Goal: Book appointment/travel/reservation

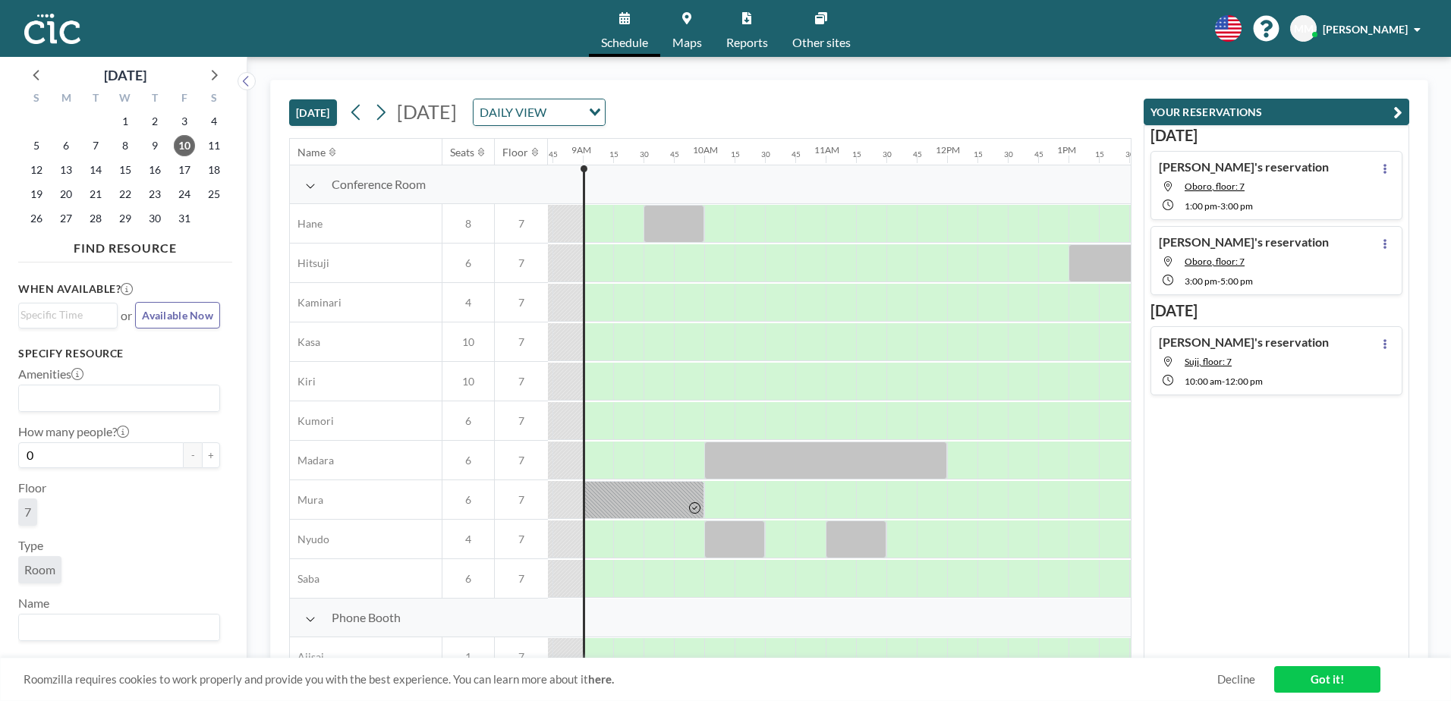
scroll to position [0, 1062]
click at [85, 168] on span "14" at bounding box center [95, 169] width 21 height 21
click at [98, 168] on span "14" at bounding box center [95, 169] width 21 height 21
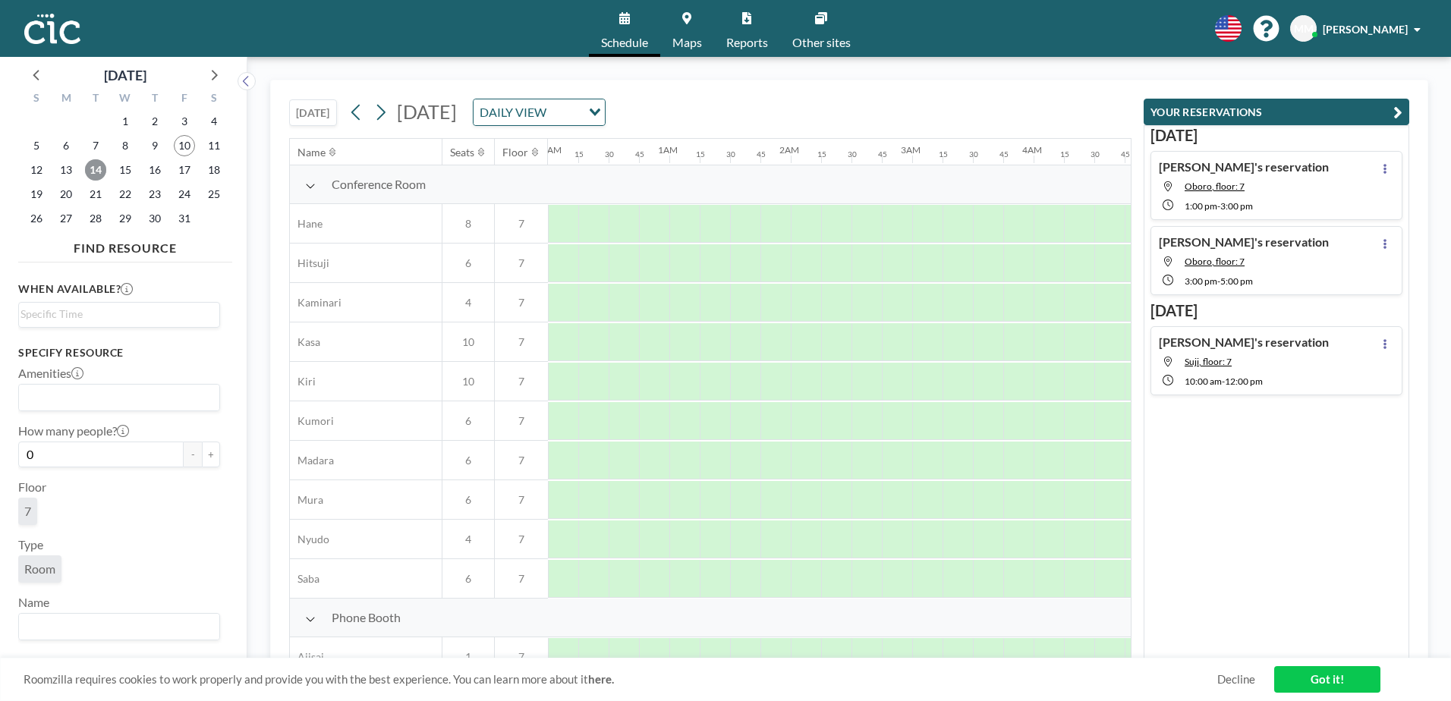
scroll to position [0, 941]
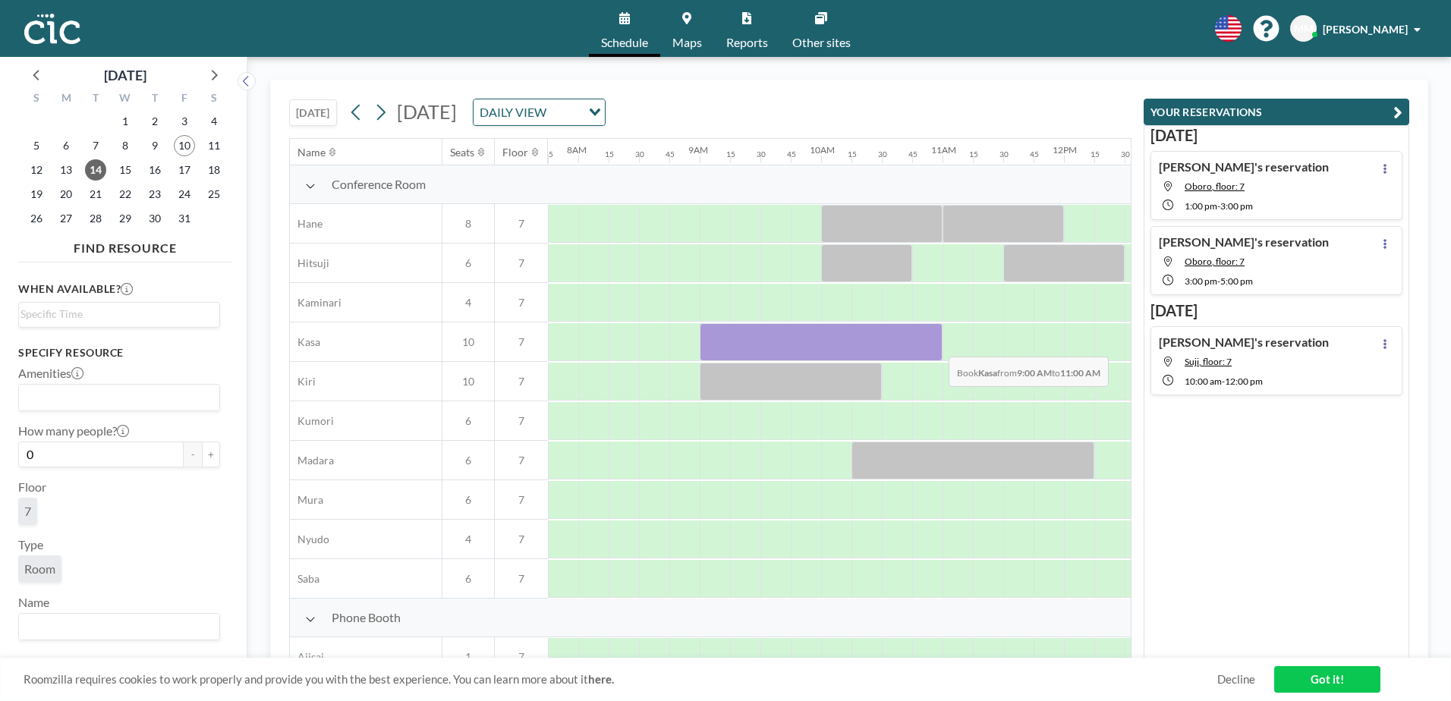
drag, startPoint x: 721, startPoint y: 345, endPoint x: 936, endPoint y: 345, distance: 215.5
click at [936, 345] on div at bounding box center [821, 342] width 243 height 38
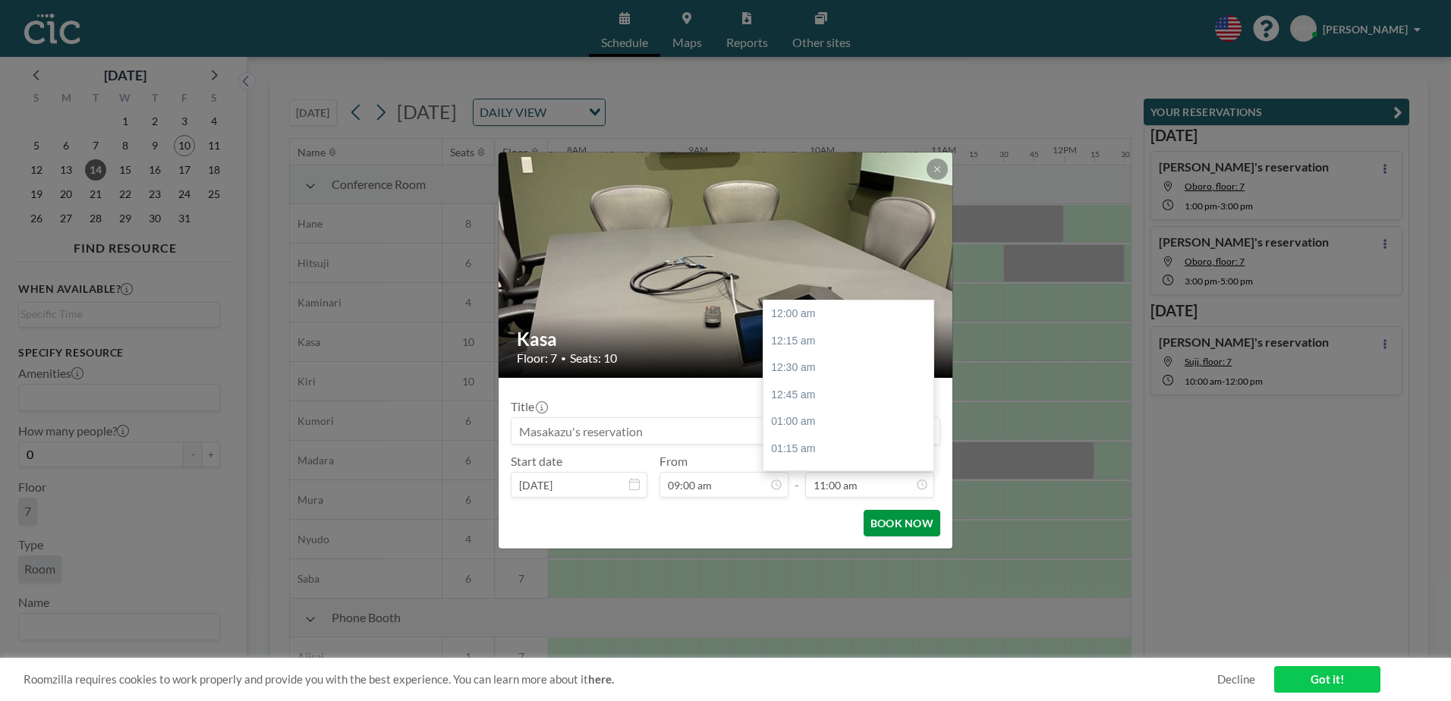
scroll to position [1188, 0]
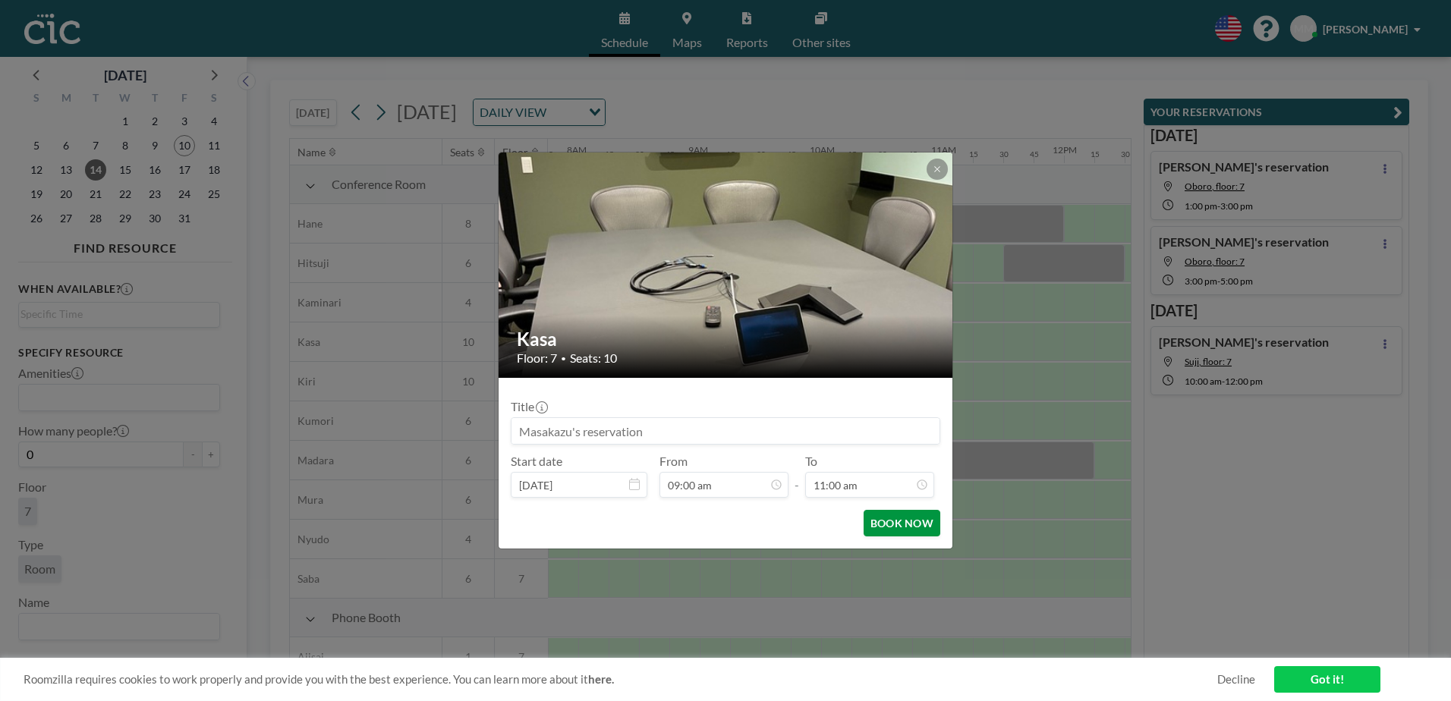
click at [920, 522] on button "BOOK NOW" at bounding box center [902, 523] width 77 height 27
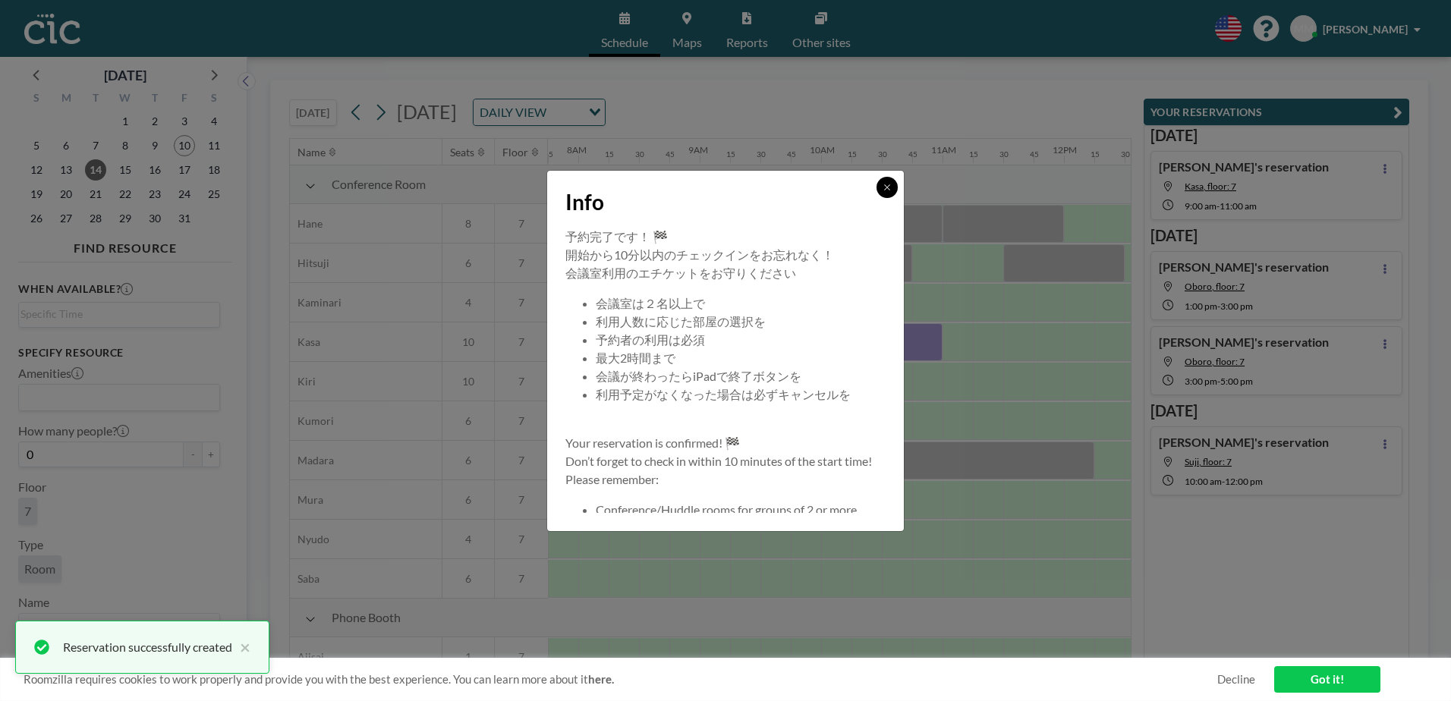
click at [886, 186] on icon at bounding box center [886, 186] width 5 height 5
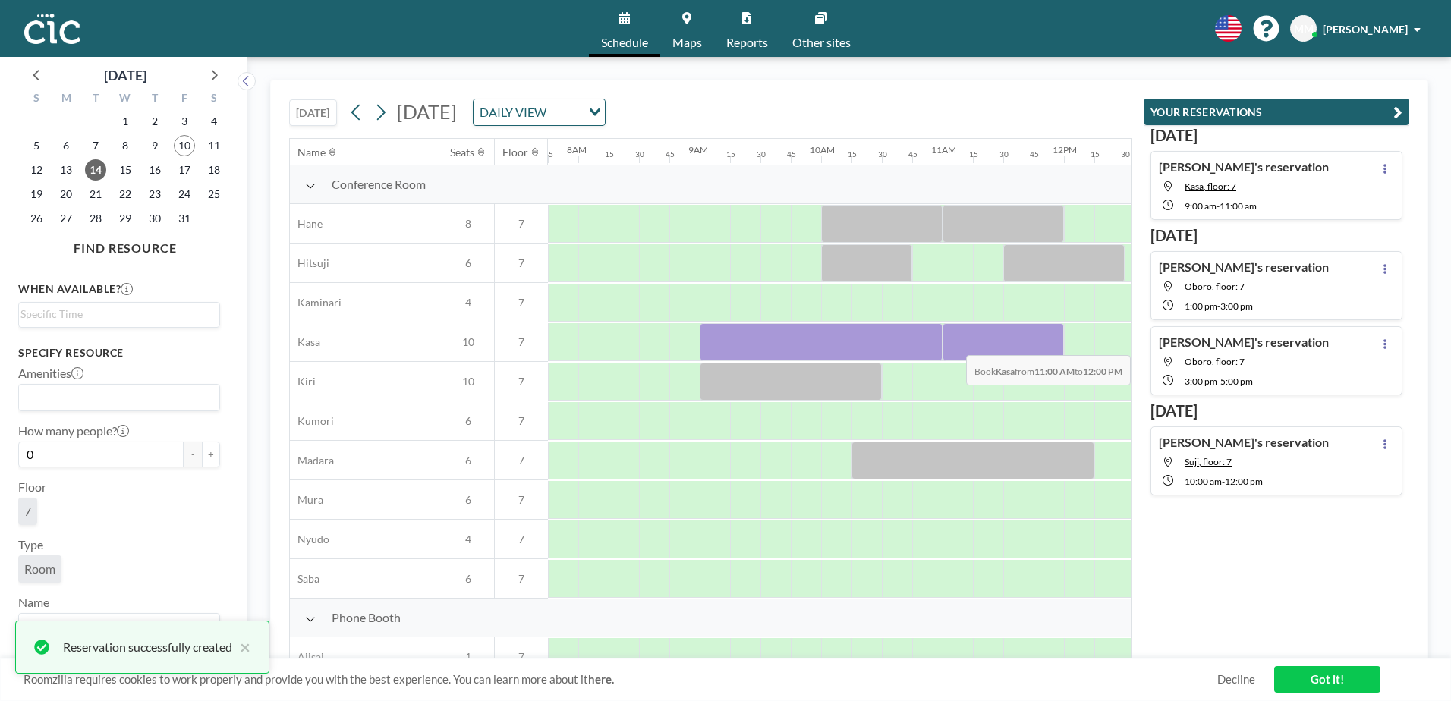
drag, startPoint x: 961, startPoint y: 345, endPoint x: 1045, endPoint y: 344, distance: 84.2
click at [1045, 344] on div at bounding box center [1002, 342] width 121 height 38
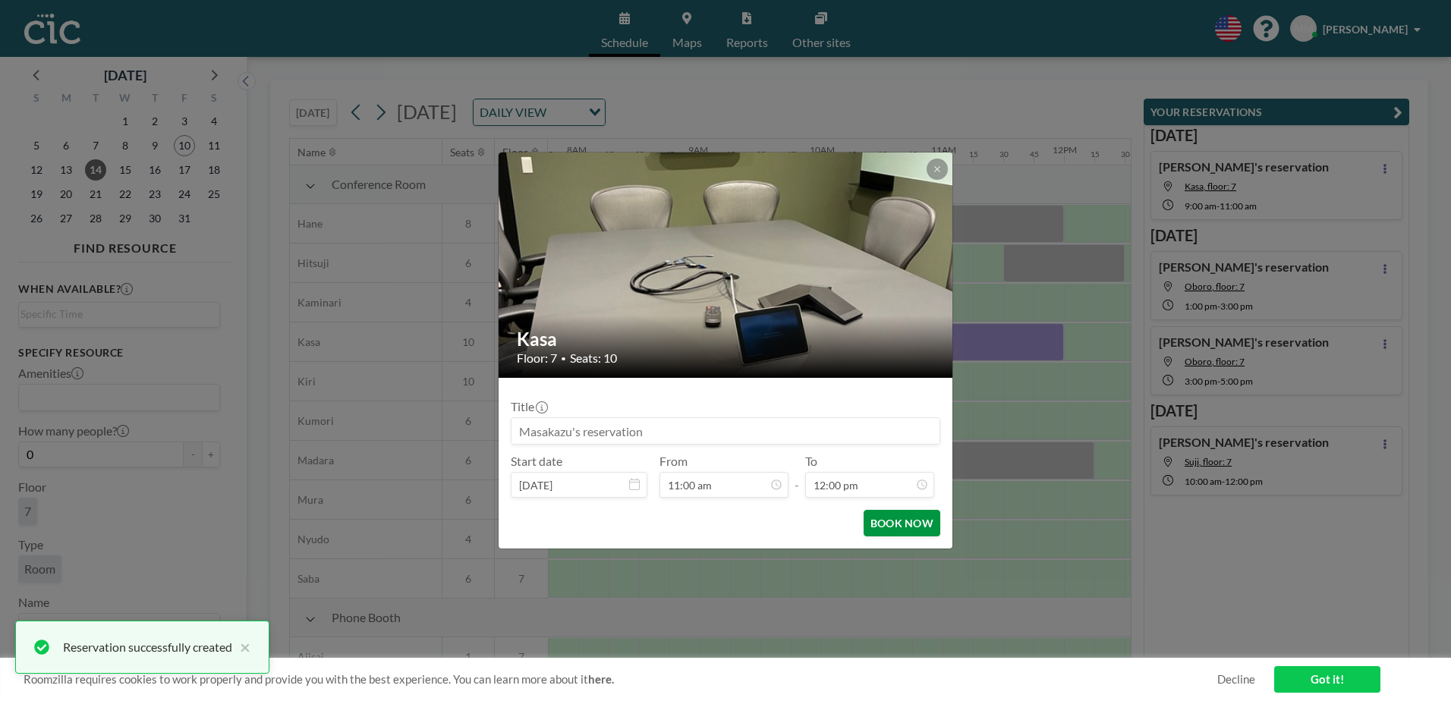
click at [910, 527] on button "BOOK NOW" at bounding box center [902, 523] width 77 height 27
